Goal: Find specific page/section: Find specific page/section

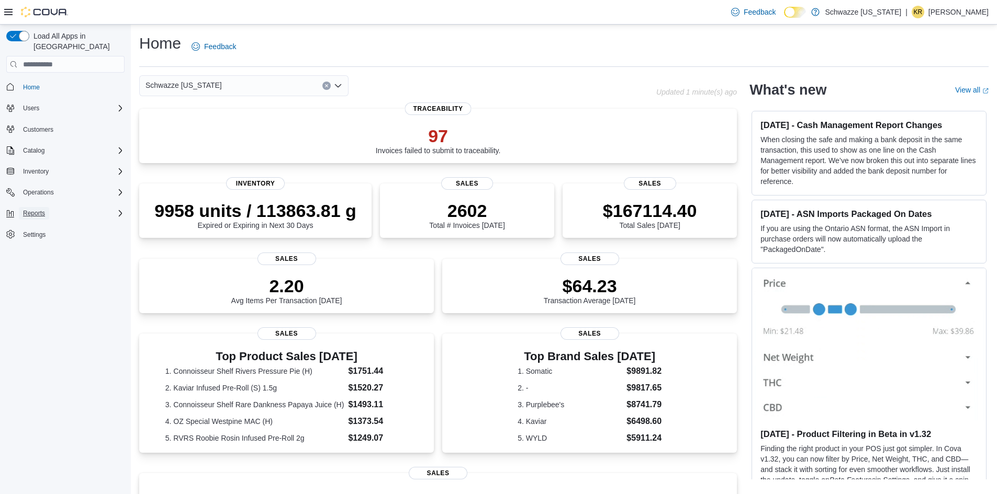
click at [44, 209] on span "Reports" at bounding box center [34, 213] width 22 height 8
click at [31, 283] on span "Reports" at bounding box center [30, 287] width 22 height 8
